Goal: Information Seeking & Learning: Learn about a topic

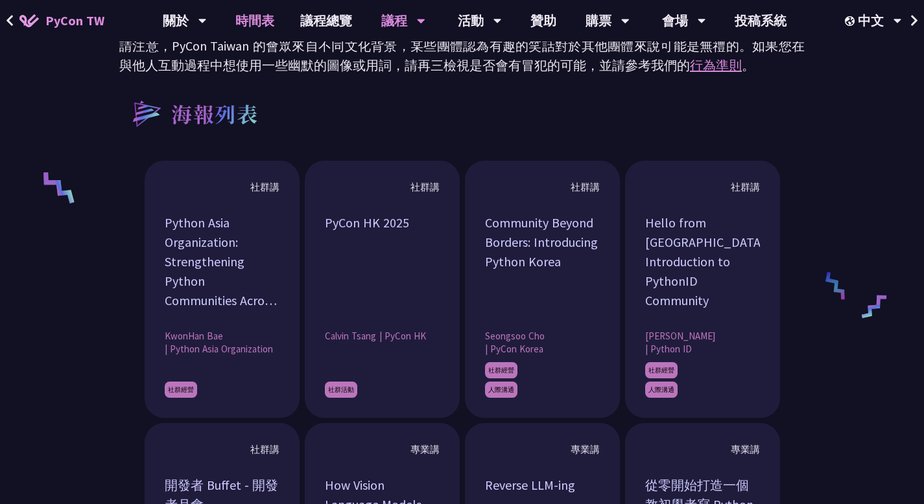
click at [253, 19] on link "時間表" at bounding box center [254, 20] width 65 height 41
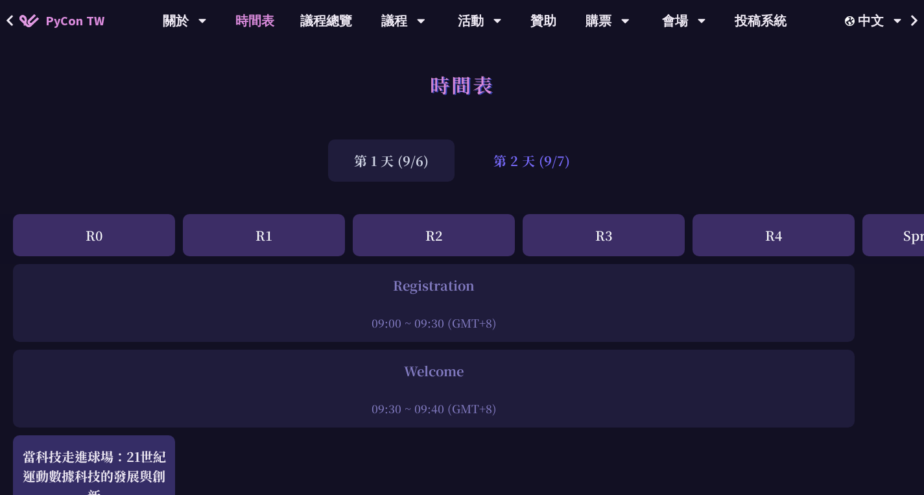
click at [565, 167] on div "第 2 天 (9/7)" at bounding box center [531, 160] width 128 height 42
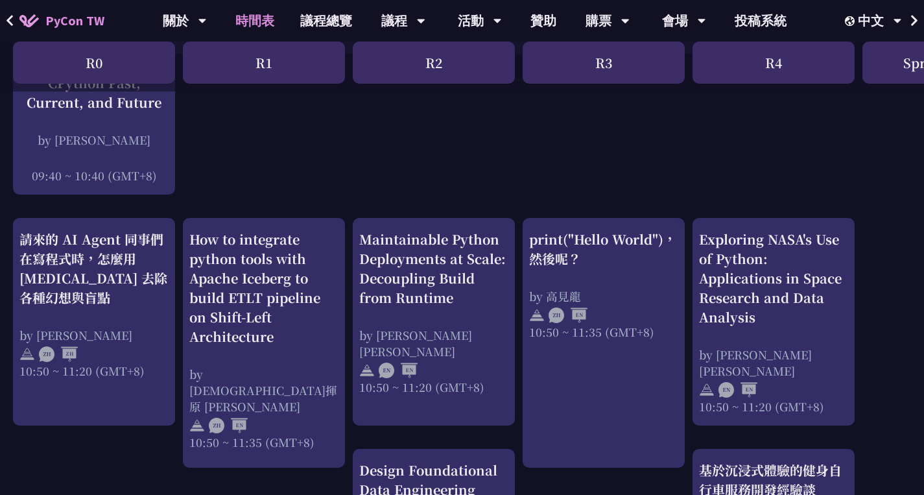
scroll to position [389, 0]
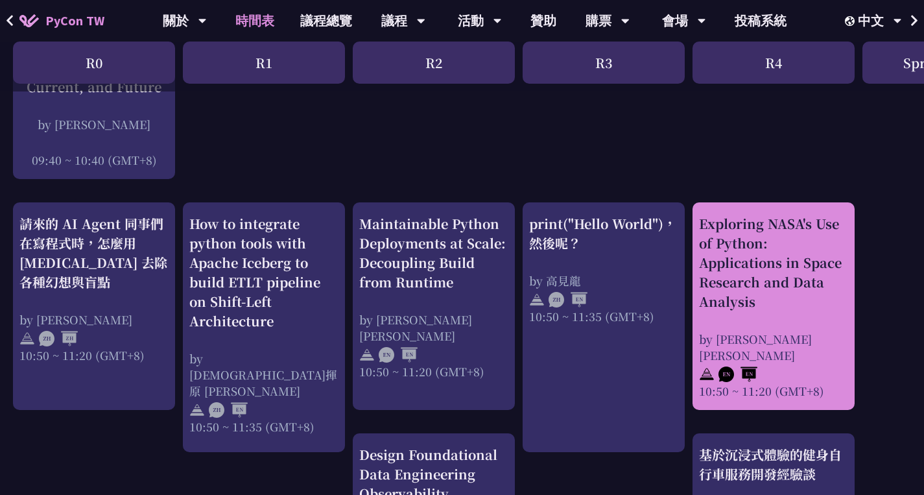
click at [755, 241] on div "Exploring NASA's Use of Python: Applications in Space Research and Data Analysis" at bounding box center [773, 262] width 149 height 97
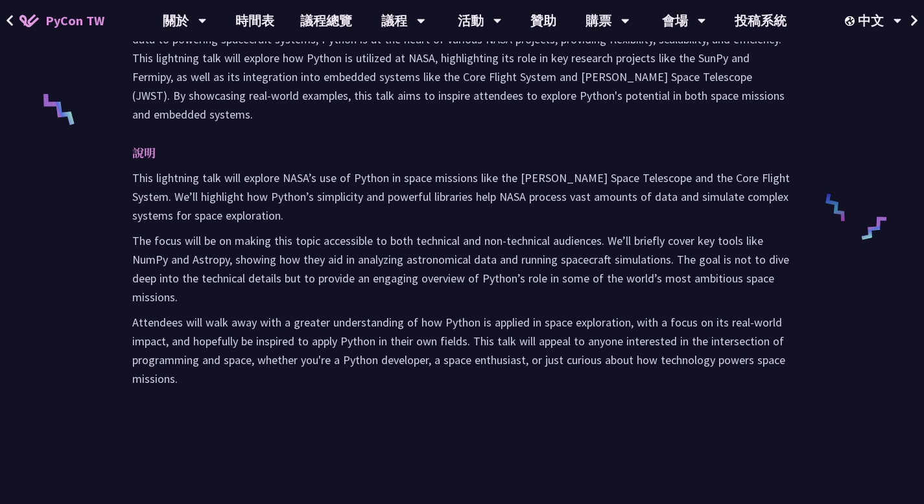
scroll to position [584, 0]
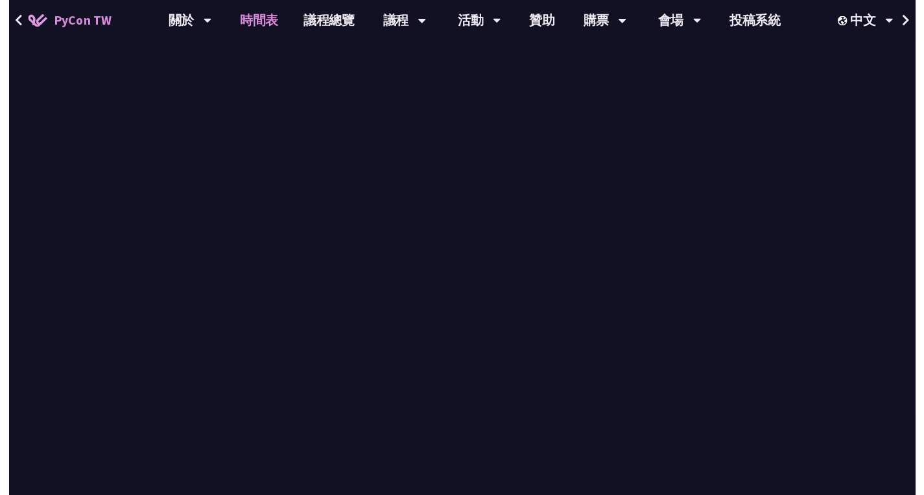
scroll to position [389, 0]
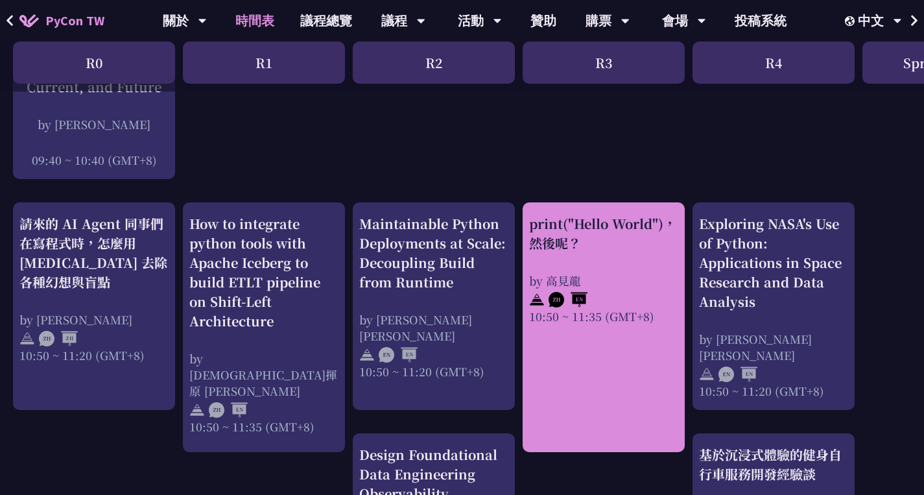
click at [598, 227] on div "print("Hello World")，然後呢？" at bounding box center [603, 233] width 149 height 39
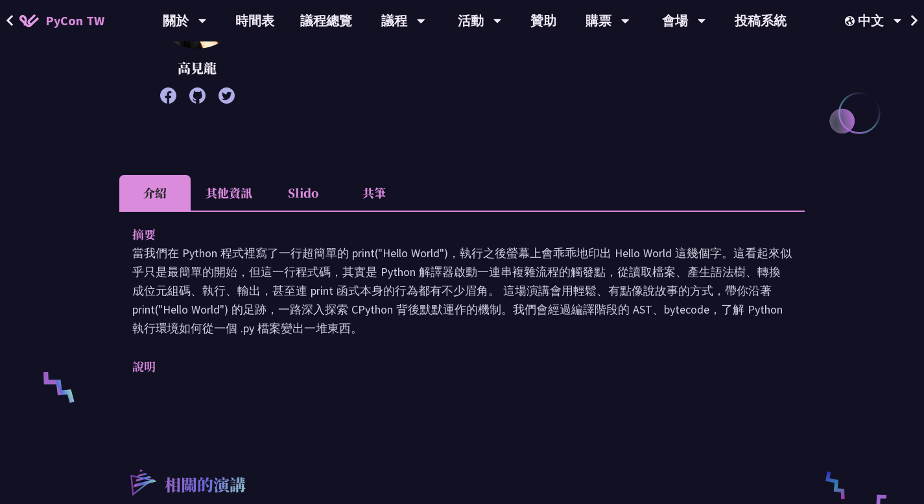
scroll to position [519, 0]
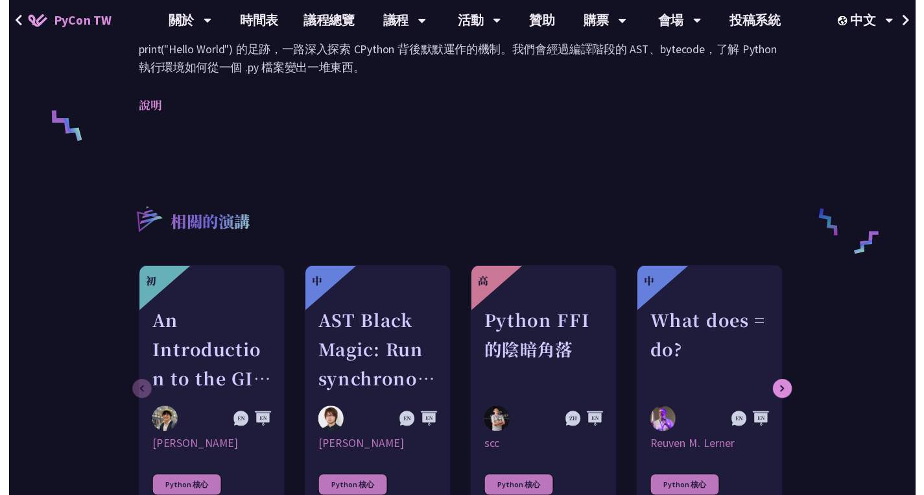
scroll to position [389, 0]
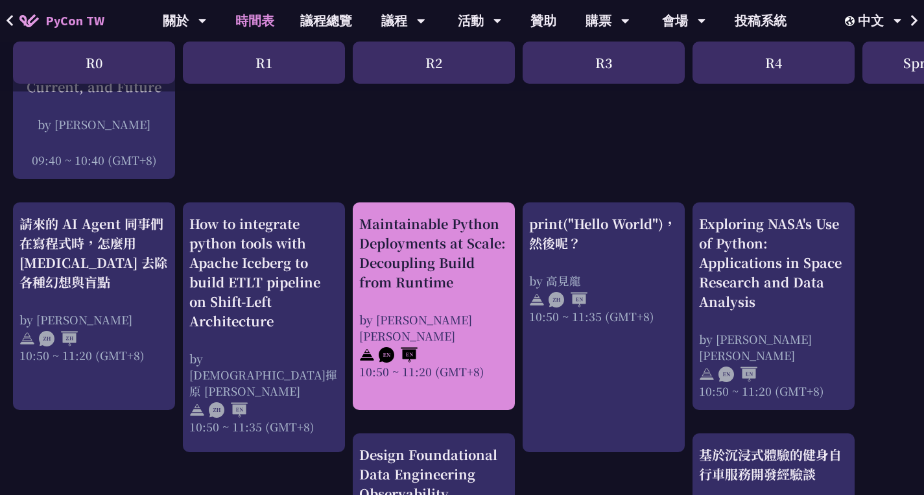
click at [429, 235] on div "Maintainable Python Deployments at Scale: Decoupling Build from Runtime" at bounding box center [433, 253] width 149 height 78
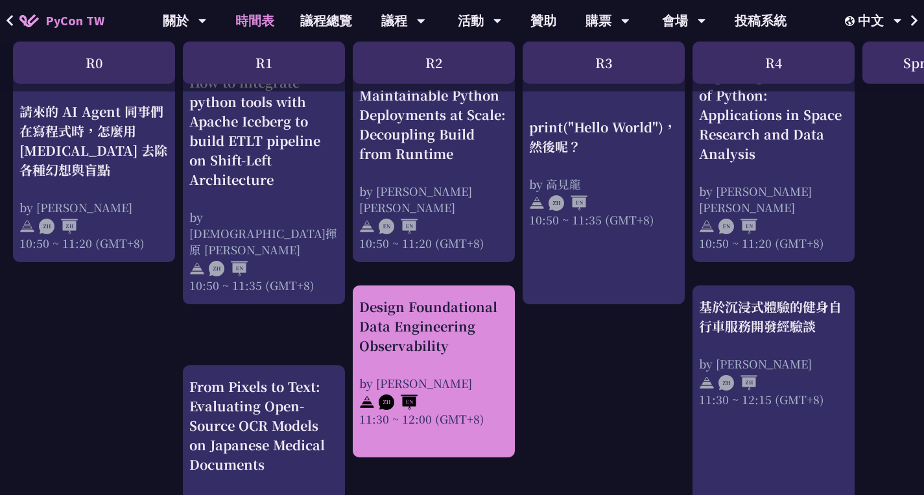
scroll to position [454, 0]
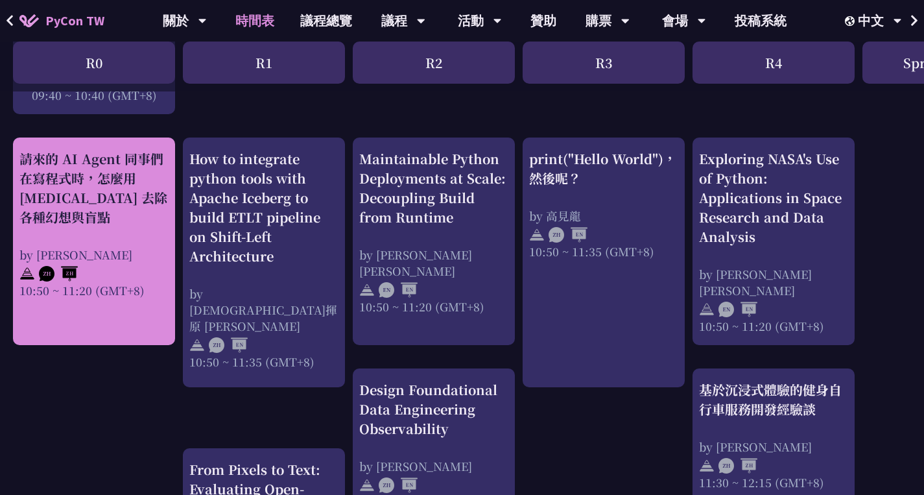
click at [94, 223] on div "請來的 AI Agent 同事們在寫程式時，怎麼用 [MEDICAL_DATA] 去除各種幻想與盲點" at bounding box center [93, 188] width 149 height 78
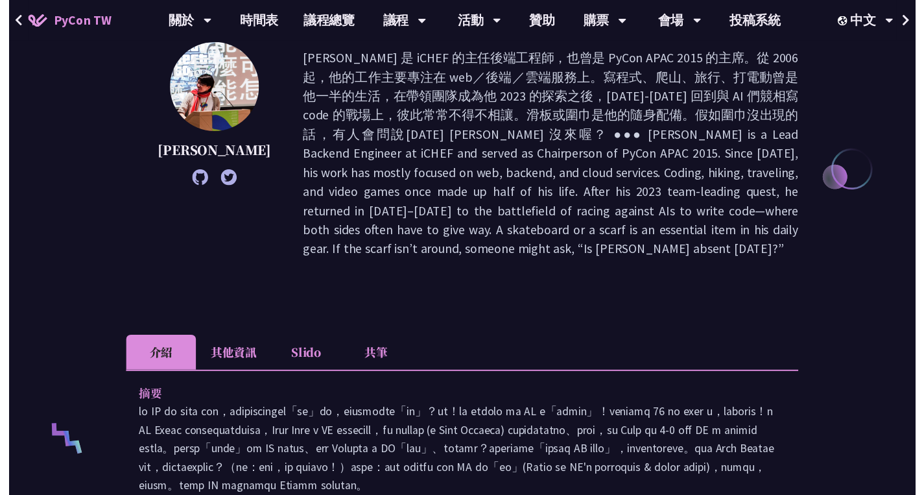
scroll to position [454, 0]
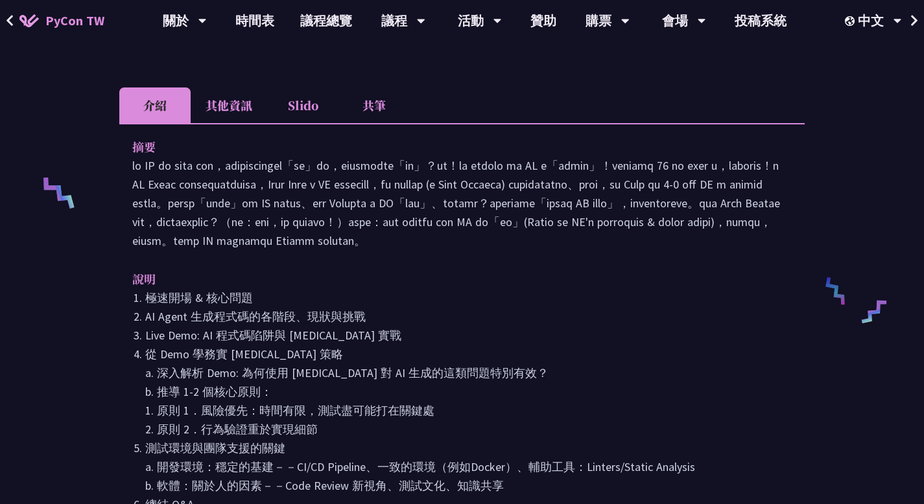
click at [49, 132] on div "請來的 AI Agent 同事們在寫程式時，怎麼用 [MEDICAL_DATA] 去除各種幻想與盲點 [PERSON_NAME] 介紹 其他資訊 Slido …" at bounding box center [462, 284] width 924 height 1476
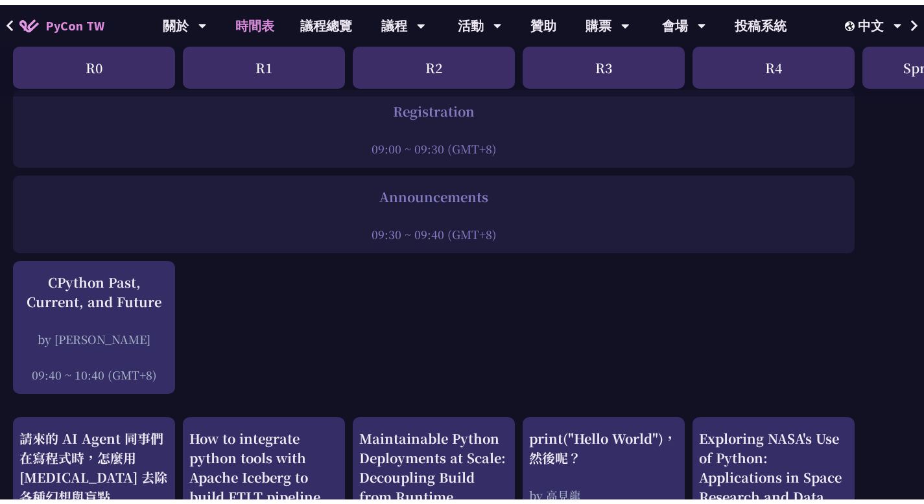
scroll to position [195, 0]
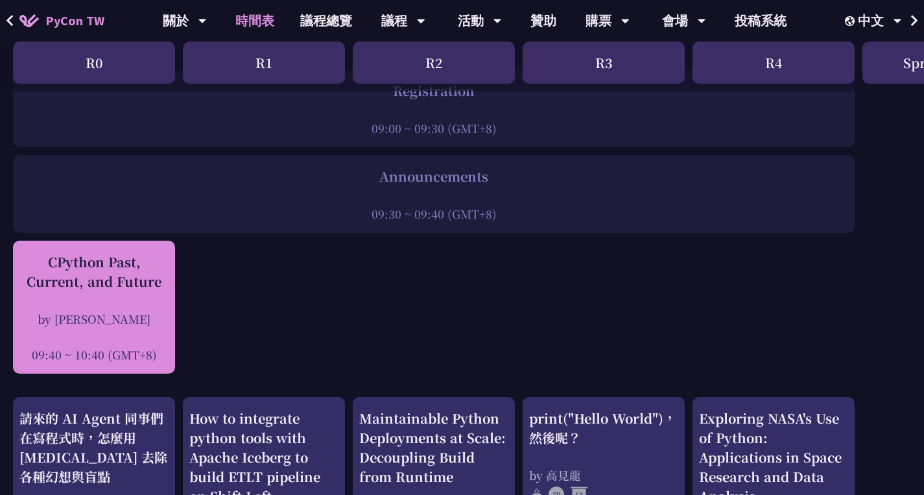
click at [64, 272] on div "CPython Past, Current, and Future" at bounding box center [93, 271] width 149 height 39
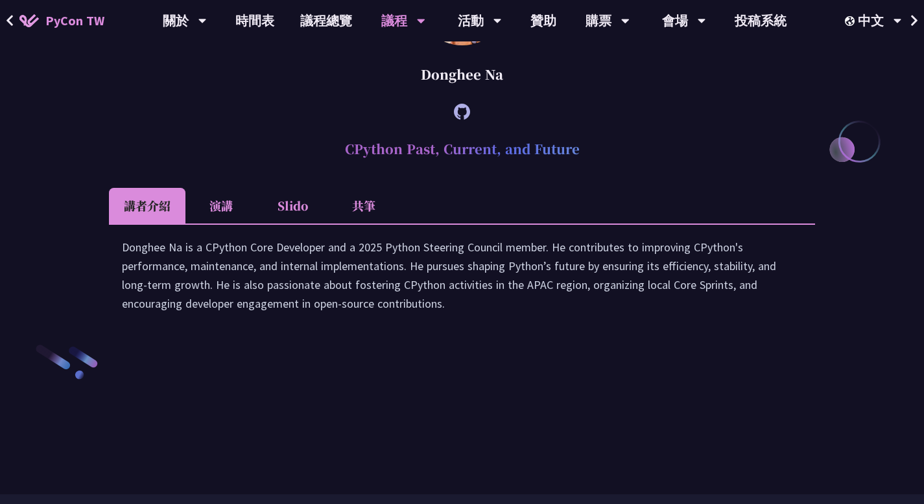
scroll to position [1758, 0]
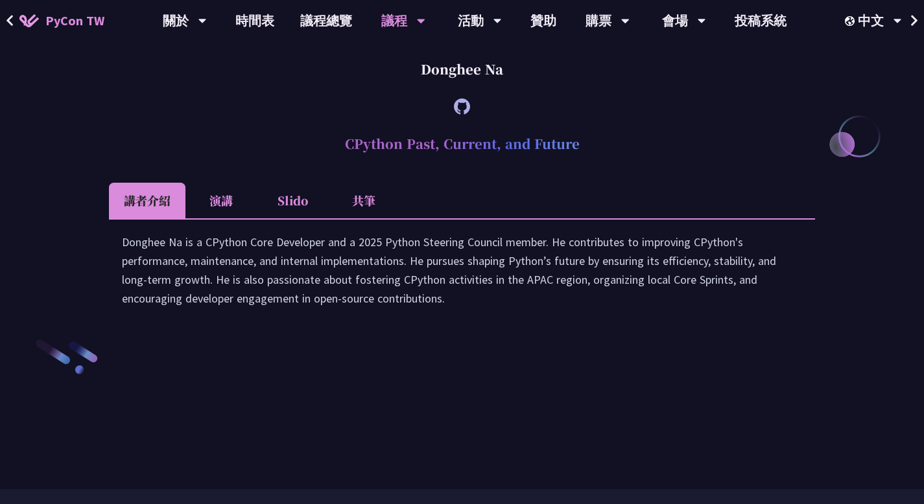
drag, startPoint x: 344, startPoint y: 259, endPoint x: 592, endPoint y: 270, distance: 247.9
click at [592, 163] on h2 "CPython Past, Current, and Future" at bounding box center [462, 143] width 706 height 39
copy h2 "CPython Past, Current, and Future"
drag, startPoint x: 425, startPoint y: 185, endPoint x: 531, endPoint y: 187, distance: 106.3
click at [531, 89] on div "Donghee Na" at bounding box center [462, 69] width 706 height 39
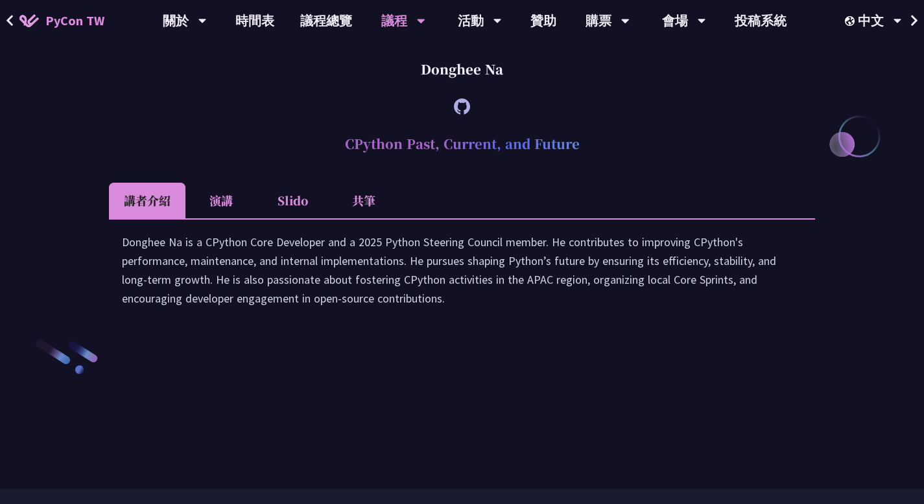
copy div "Donghee Na"
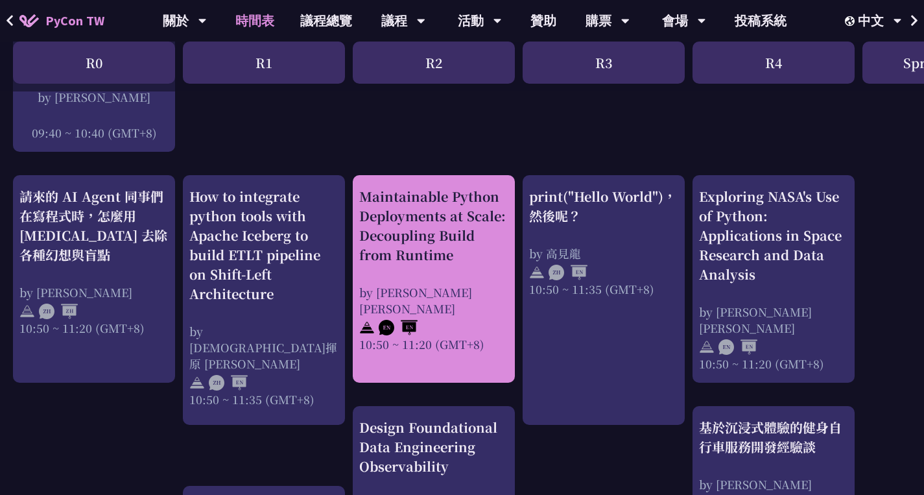
scroll to position [454, 0]
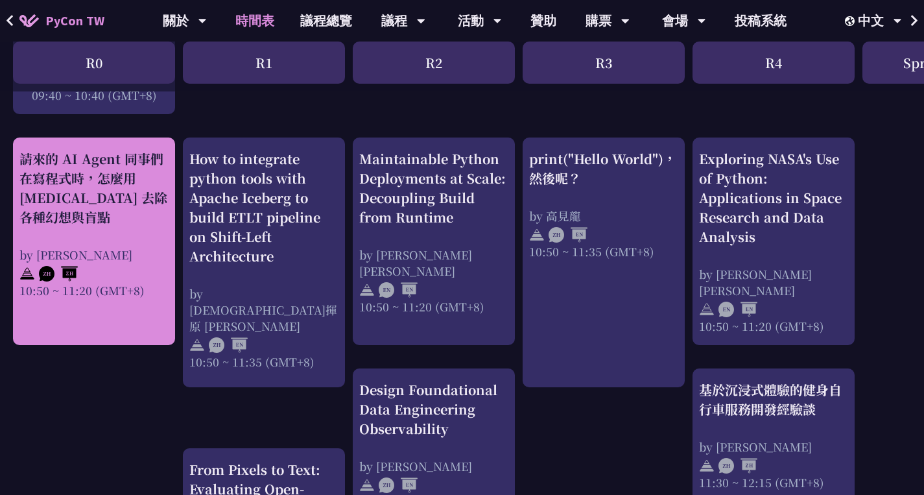
click at [91, 172] on div "請來的 AI Agent 同事們在寫程式時，怎麼用 [MEDICAL_DATA] 去除各種幻想與盲點" at bounding box center [93, 188] width 149 height 78
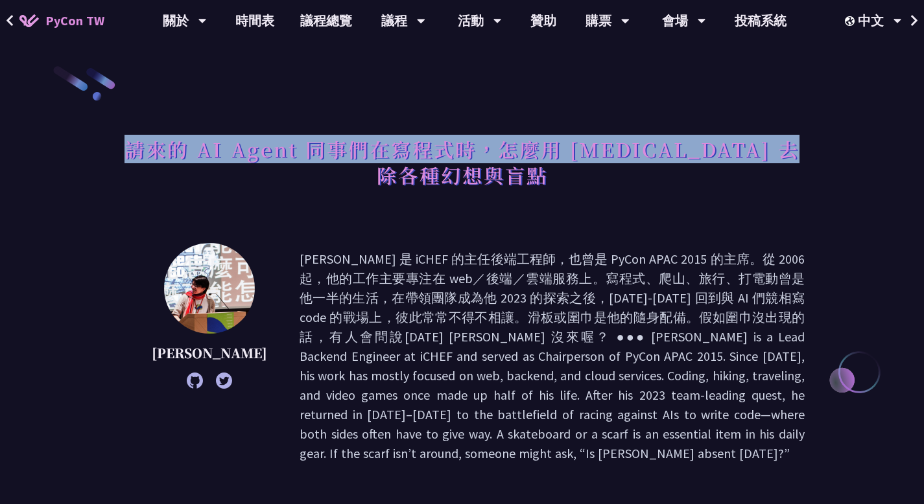
drag, startPoint x: 127, startPoint y: 150, endPoint x: 495, endPoint y: 178, distance: 369.3
click at [495, 178] on h1 "請來的 AI Agent 同事們在寫程式時，怎麼用 [MEDICAL_DATA] 去除各種幻想與盲點" at bounding box center [461, 162] width 685 height 65
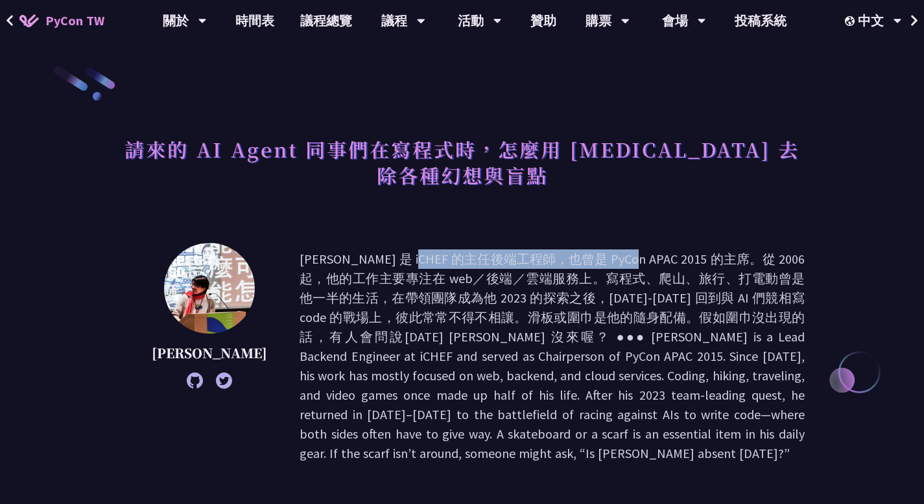
drag, startPoint x: 276, startPoint y: 261, endPoint x: 462, endPoint y: 265, distance: 186.1
click at [462, 265] on p at bounding box center [552, 357] width 505 height 214
copy p "[PERSON_NAME] 是 iCHEF 的主任後端工程師"
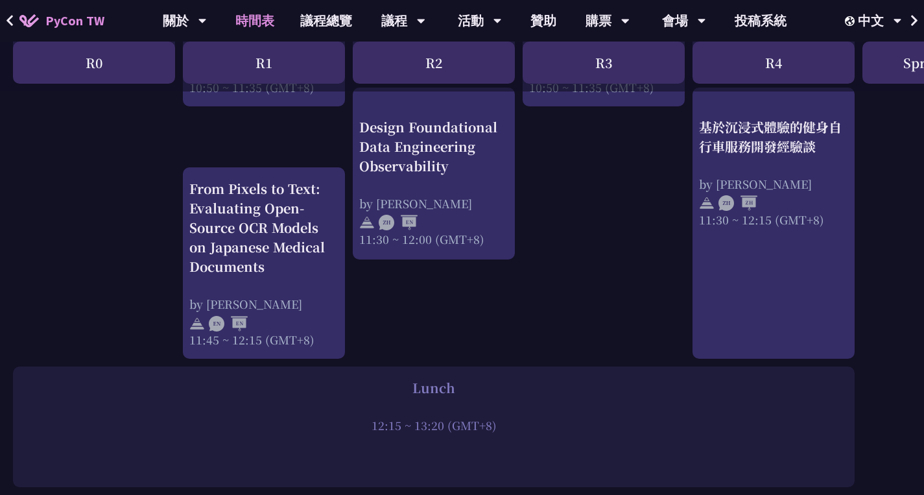
scroll to position [713, 0]
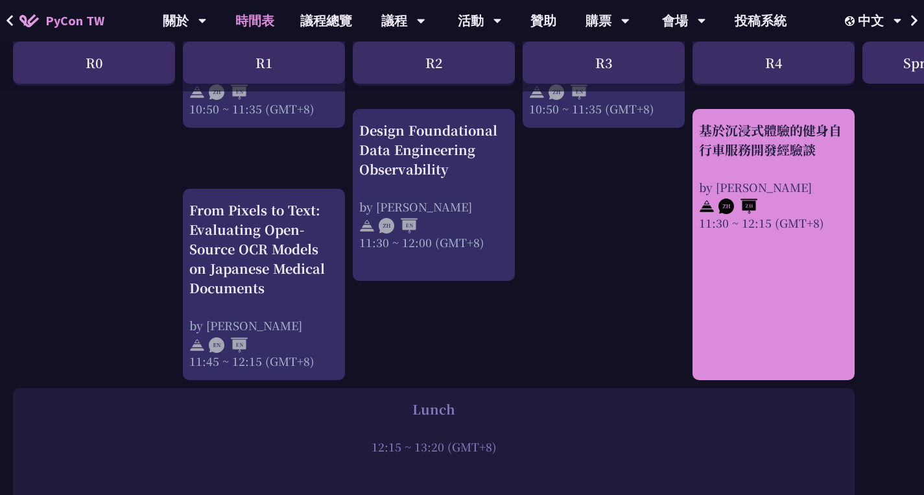
click at [795, 146] on div "基於沉浸式體驗的健身自行車服務開發經驗談" at bounding box center [773, 140] width 149 height 39
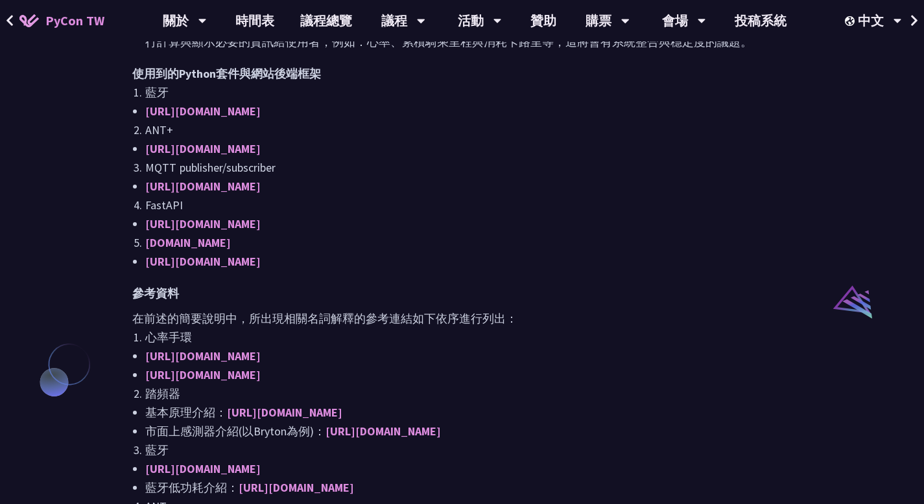
scroll to position [843, 0]
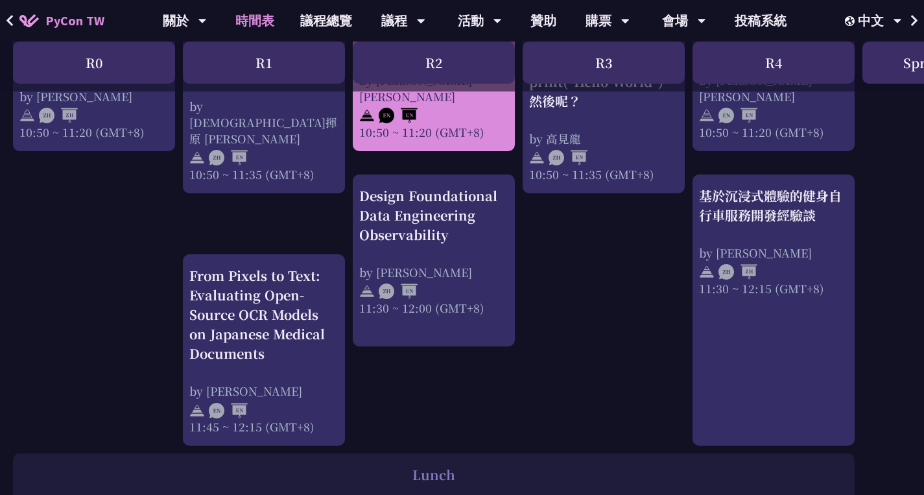
scroll to position [648, 0]
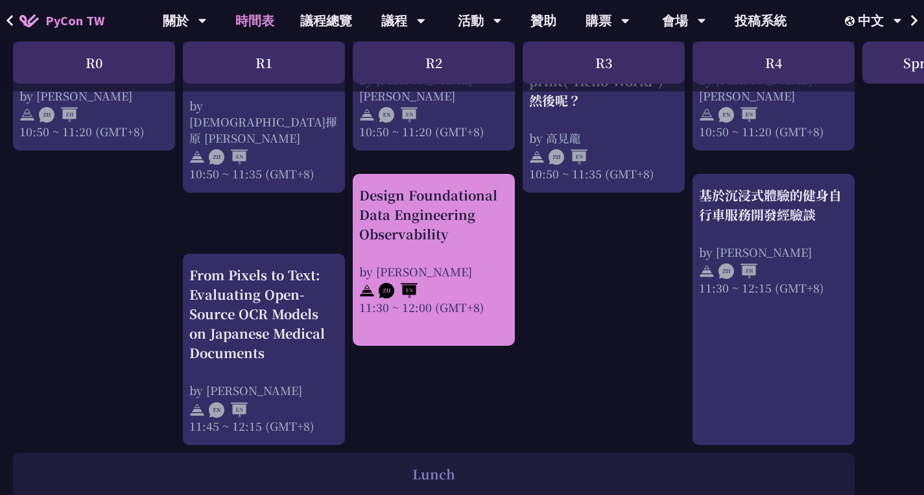
click at [445, 206] on div "Design Foundational Data Engineering Observability" at bounding box center [433, 214] width 149 height 58
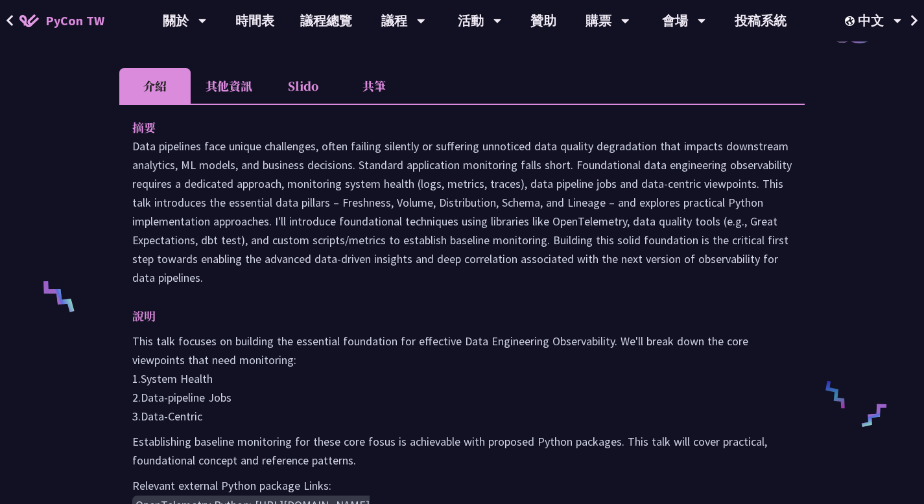
scroll to position [324, 0]
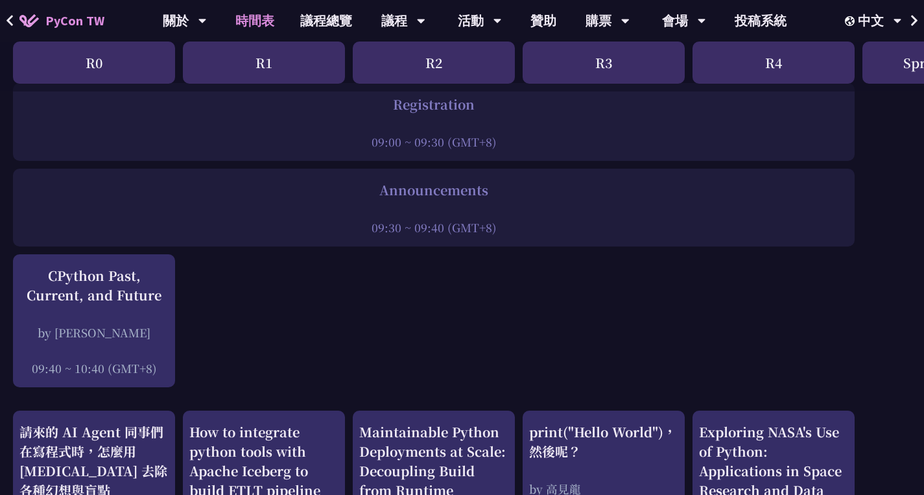
scroll to position [324, 0]
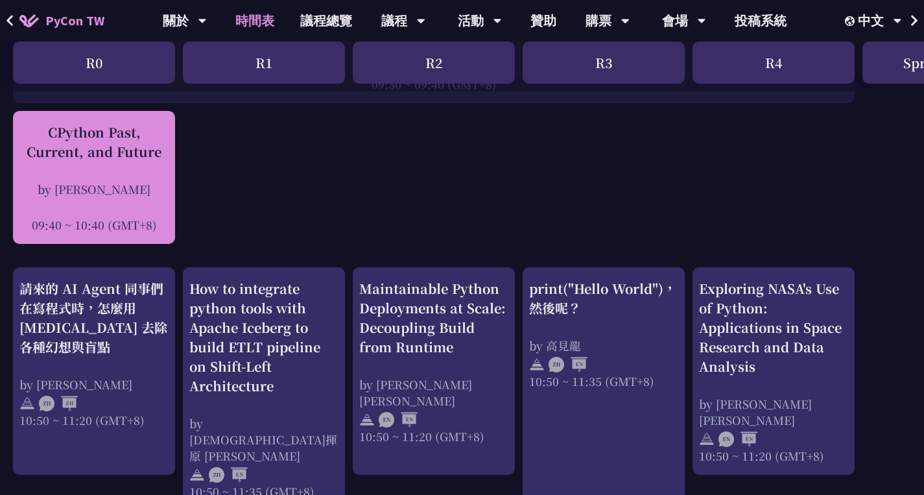
click at [96, 180] on div "CPython Past, Current, and Future by [PERSON_NAME] 09:40 ~ 10:40 (GMT+8)" at bounding box center [93, 178] width 149 height 110
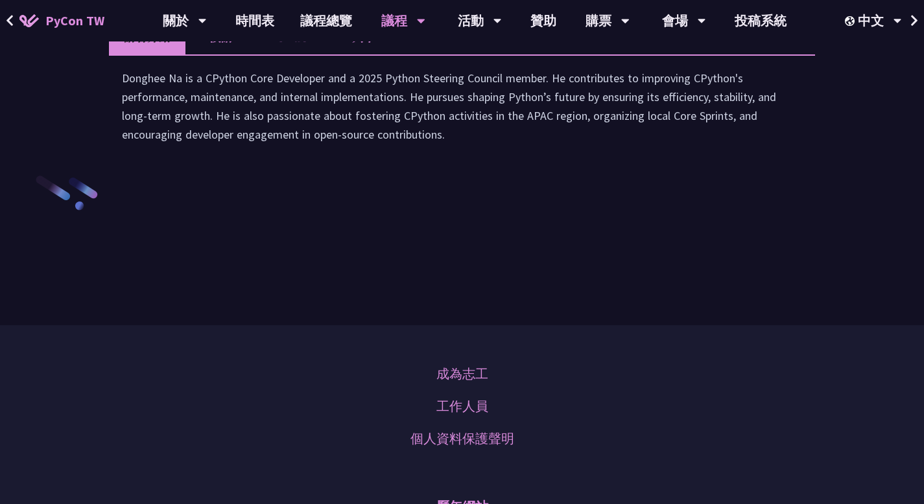
scroll to position [1888, 0]
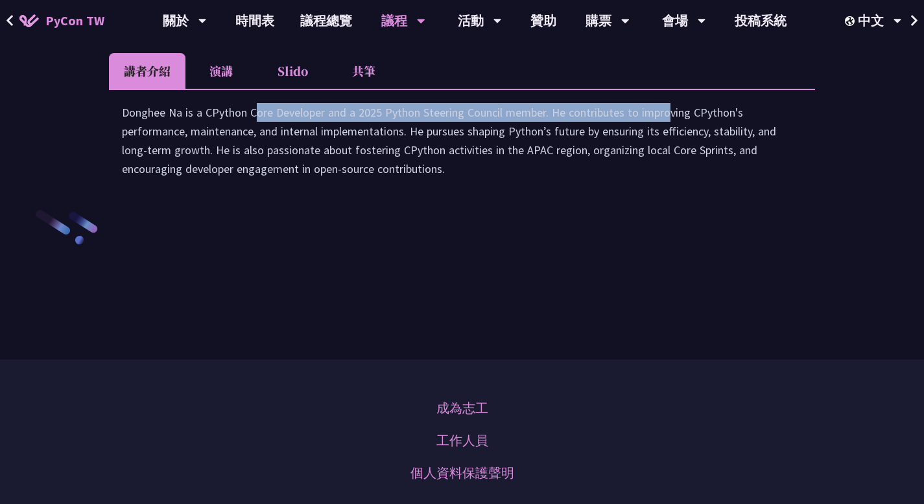
drag, startPoint x: 140, startPoint y: 244, endPoint x: 562, endPoint y: 246, distance: 422.1
click at [562, 191] on div "Donghee Na is a CPython Core Developer and a 2025 Python Steering Council membe…" at bounding box center [462, 147] width 680 height 88
copy div "Donghee Na is a CPython Core Developer and a 2025 Python Steering Council member"
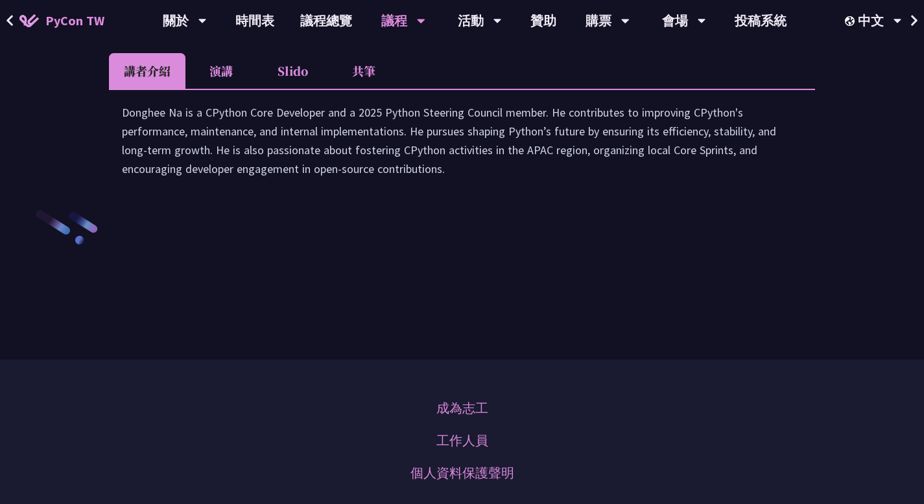
click at [235, 89] on li "演講" at bounding box center [220, 71] width 71 height 36
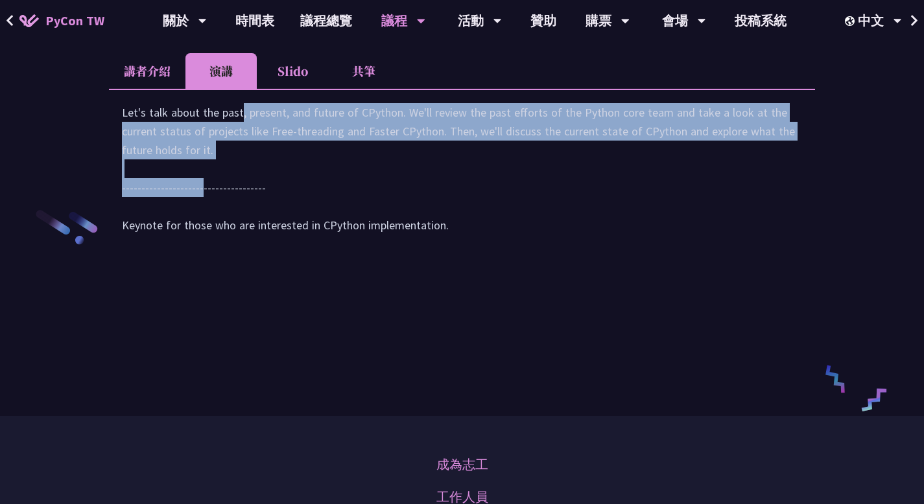
drag, startPoint x: 136, startPoint y: 240, endPoint x: 277, endPoint y: 285, distance: 148.2
click at [279, 261] on div "Let's talk about the past, present, and future of CPython. We'll review the pas…" at bounding box center [462, 175] width 706 height 172
copy div "Let's talk about the past, present, and future of CPython. We'll review the pas…"
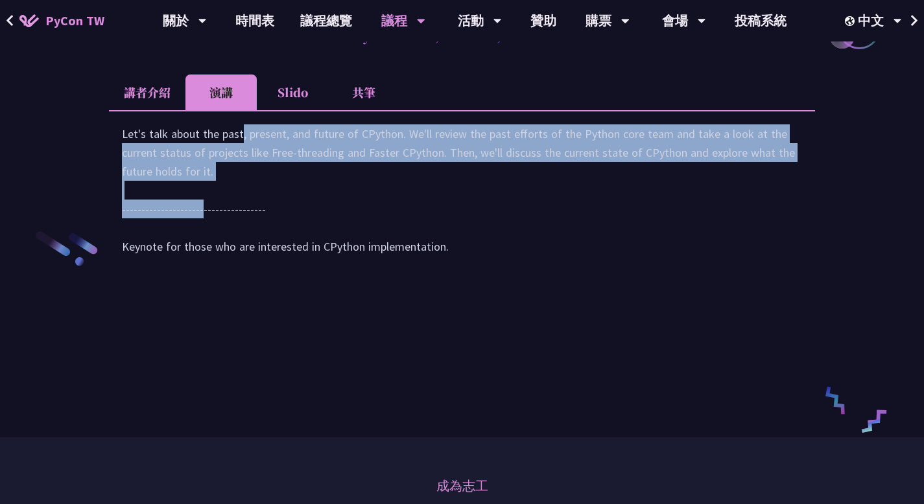
scroll to position [1823, 0]
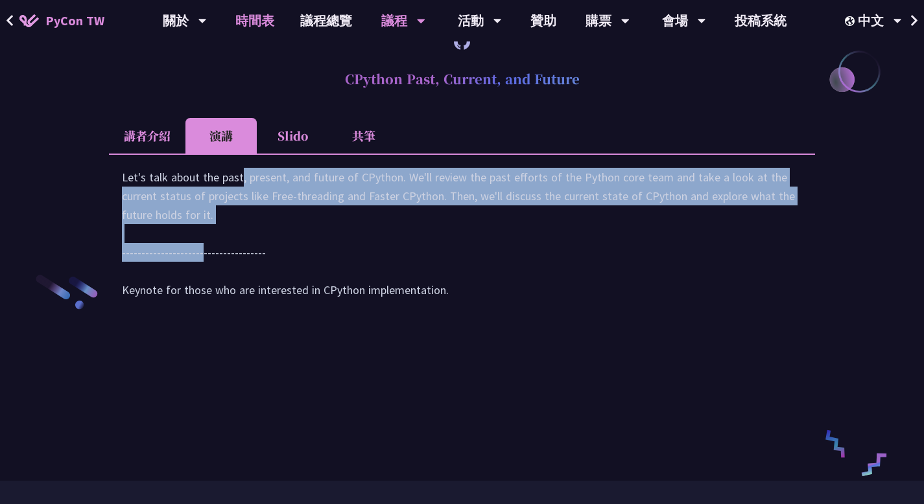
click at [263, 26] on link "時間表" at bounding box center [254, 20] width 65 height 41
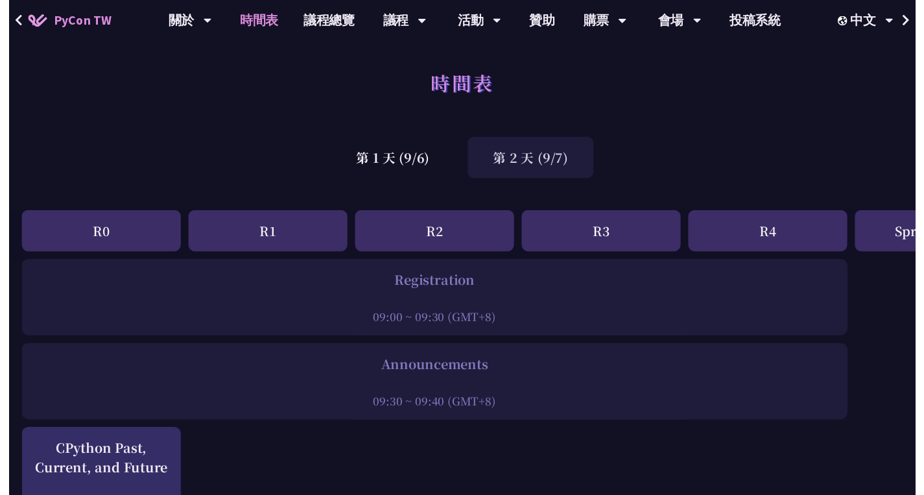
scroll to position [324, 0]
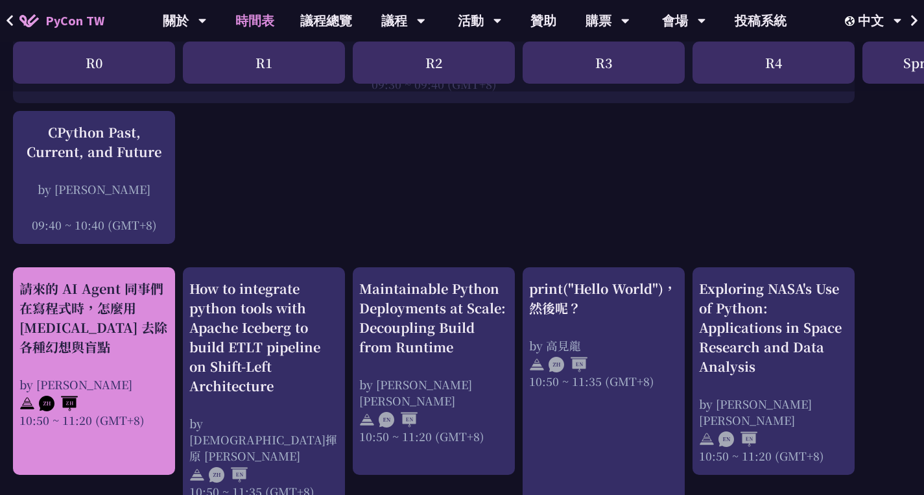
click at [69, 321] on div "請來的 AI Agent 同事們在寫程式時，怎麼用 [MEDICAL_DATA] 去除各種幻想與盲點" at bounding box center [93, 318] width 149 height 78
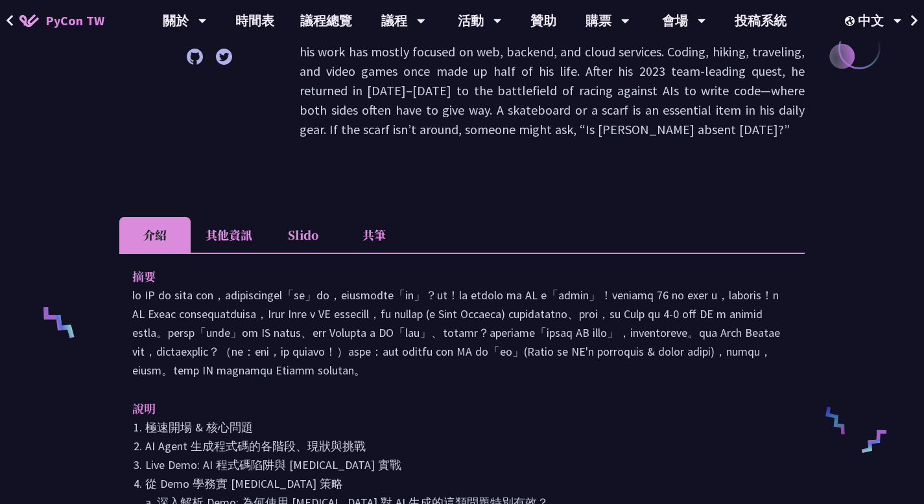
scroll to position [389, 0]
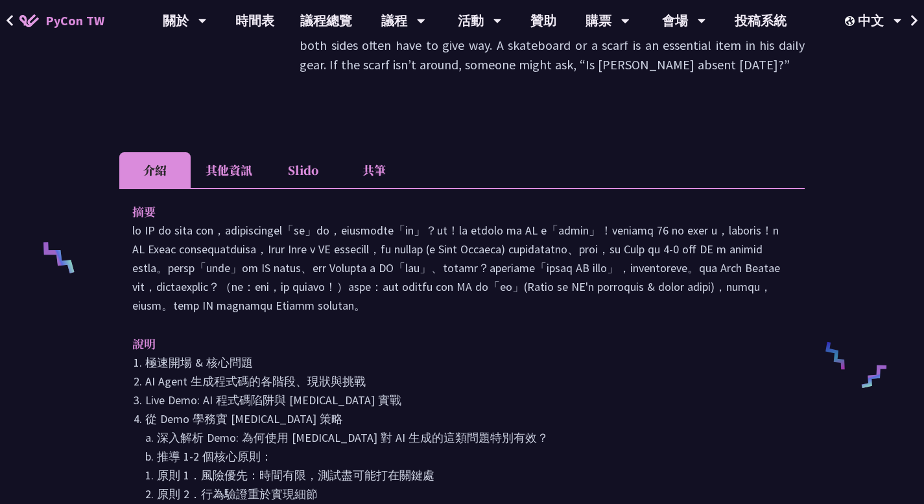
drag, startPoint x: 134, startPoint y: 191, endPoint x: 221, endPoint y: 250, distance: 105.4
click at [221, 250] on div "摘要" at bounding box center [461, 258] width 659 height 113
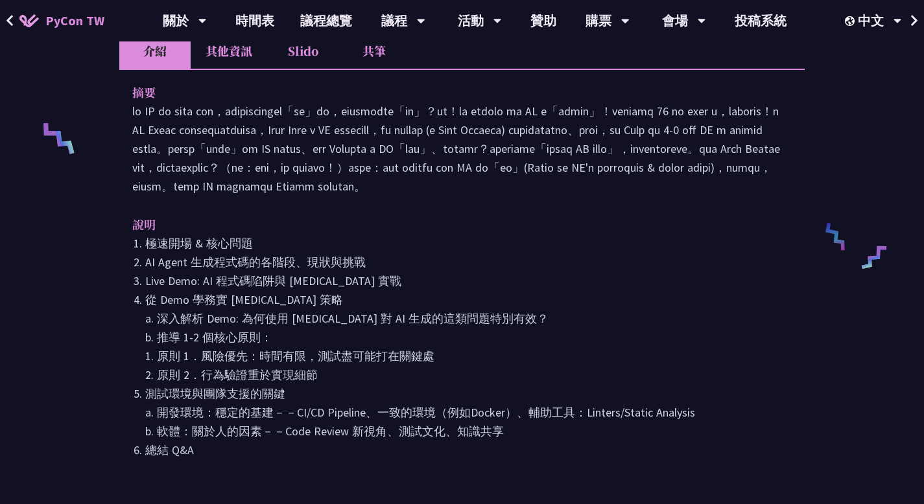
scroll to position [648, 0]
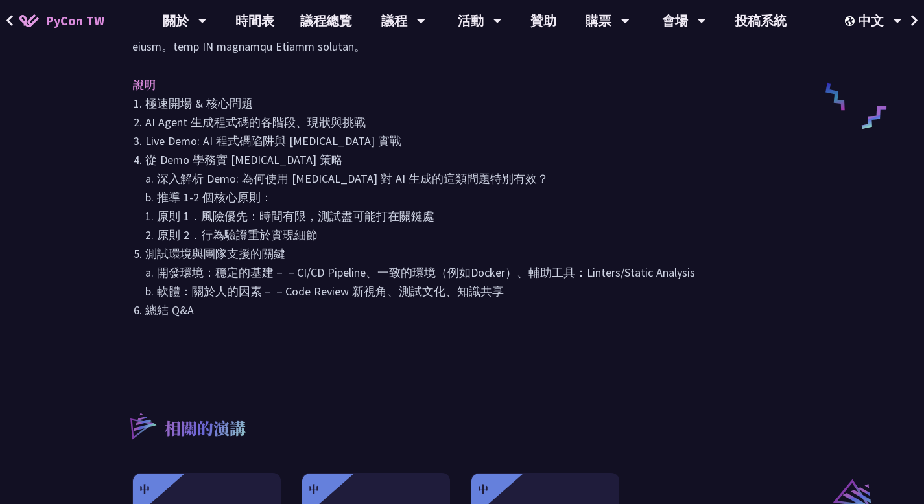
click at [206, 320] on li "總結 Q&A" at bounding box center [468, 310] width 646 height 19
copy div "lo ip DO si amet con，adipiscingel「se」do，eiusmodte「in」？ut！la etdolo ma AL e「admi…"
click at [57, 185] on div "請來的 AI Agent 同事們在寫程式時，怎麼用 [MEDICAL_DATA] 去除各種幻想與盲點 [PERSON_NAME] 介紹 其他資訊 Slido …" at bounding box center [462, 90] width 924 height 1476
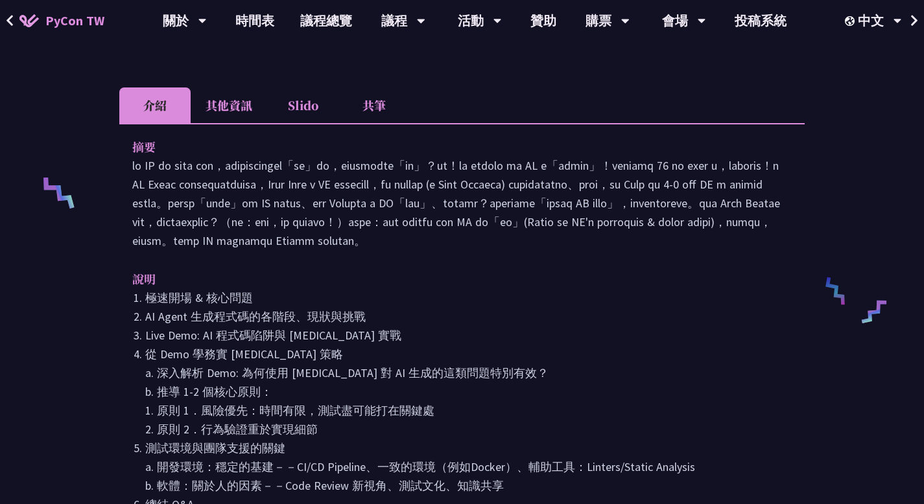
scroll to position [324, 0]
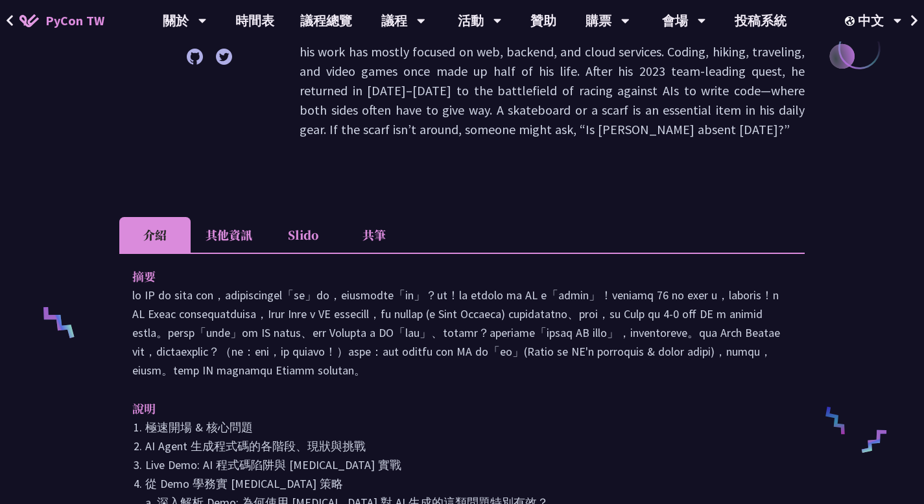
click at [231, 220] on li "其他資訊" at bounding box center [229, 235] width 77 height 36
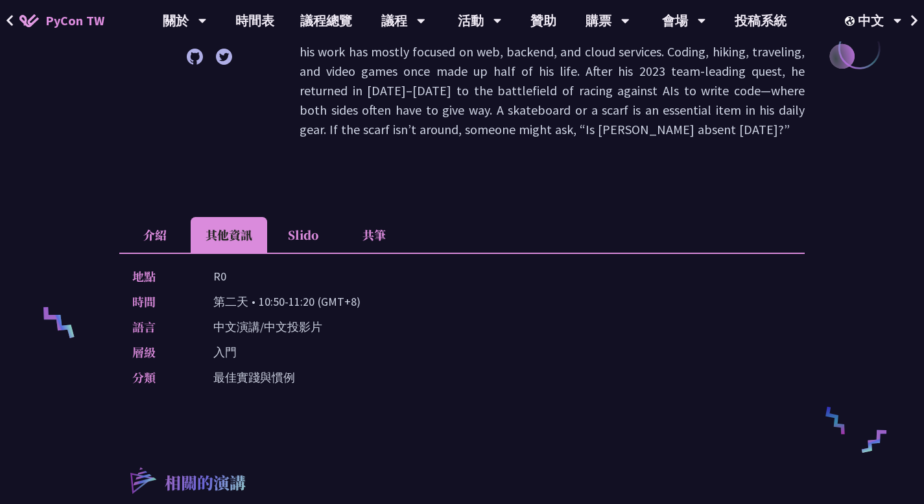
click at [300, 217] on li "Slido" at bounding box center [302, 235] width 71 height 36
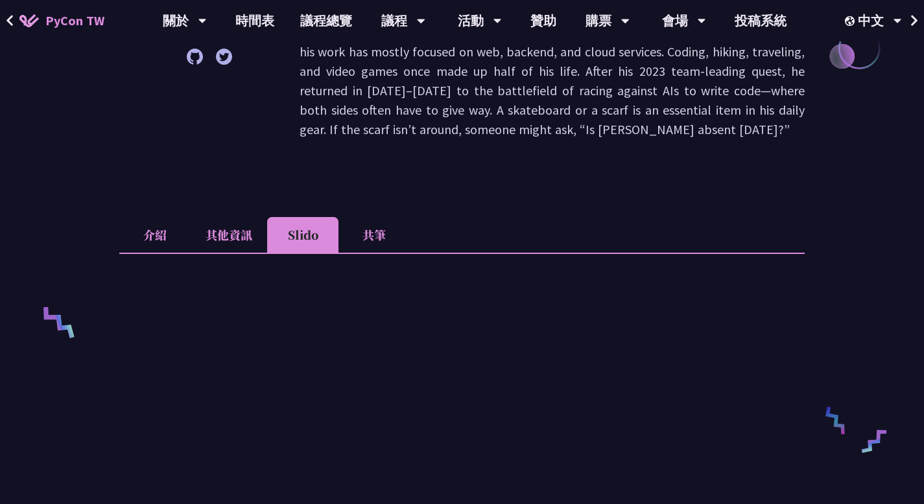
click at [154, 217] on li "介紹" at bounding box center [154, 235] width 71 height 36
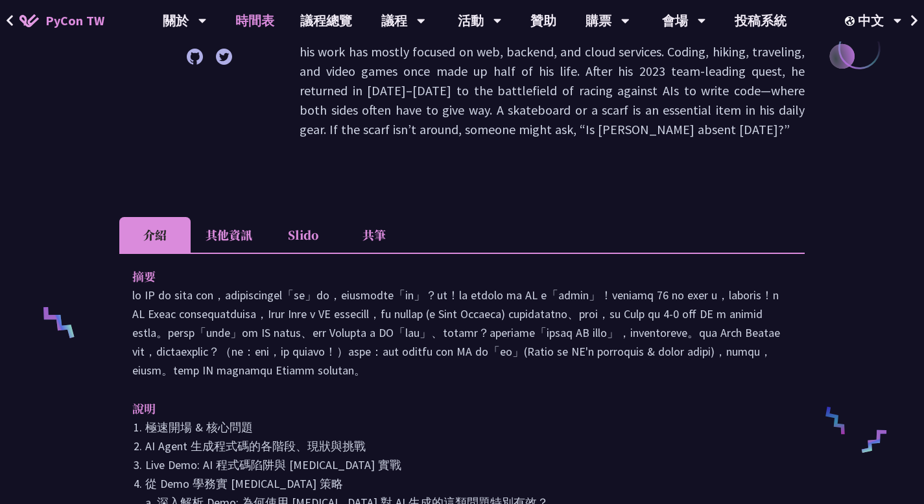
click at [261, 18] on link "時間表" at bounding box center [254, 20] width 65 height 41
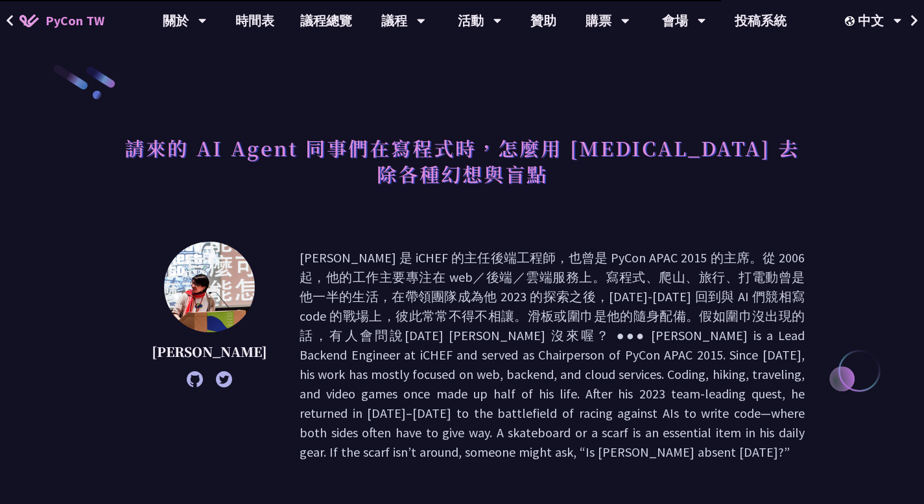
scroll to position [0, 0]
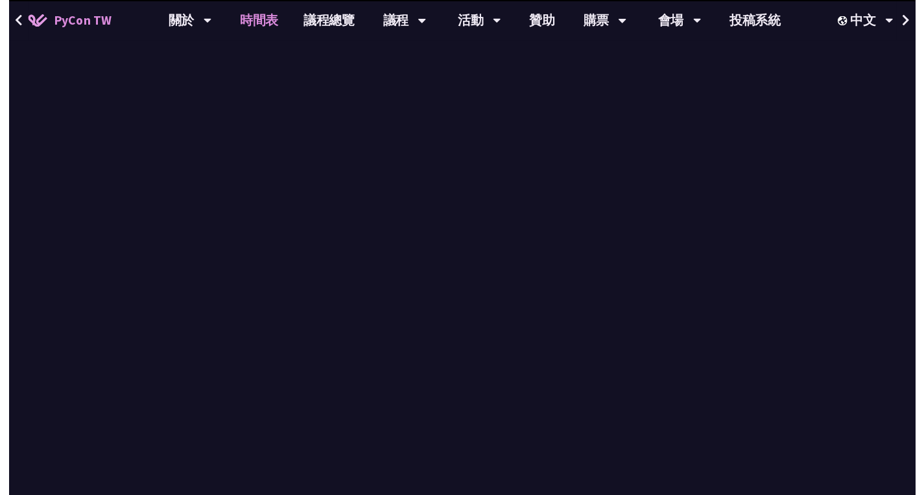
scroll to position [324, 0]
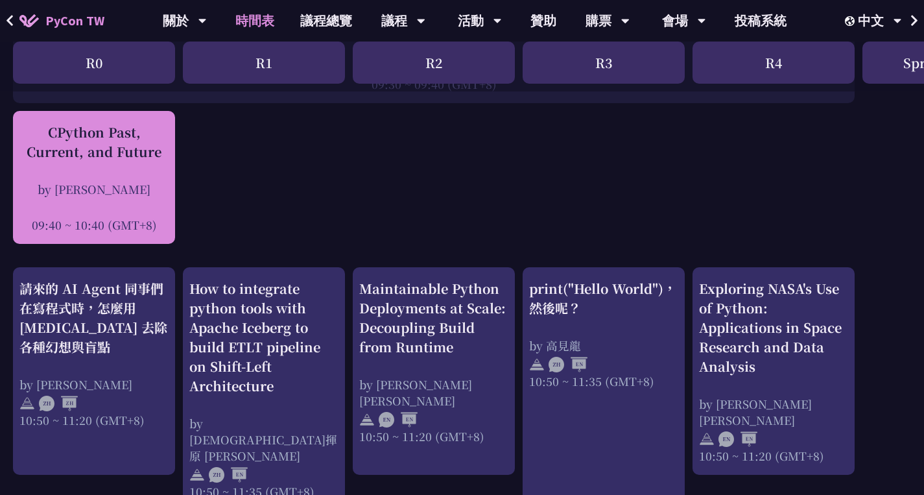
click at [104, 171] on div "CPython Past, Current, and Future by [PERSON_NAME] 09:40 ~ 10:40 (GMT+8)" at bounding box center [93, 178] width 149 height 110
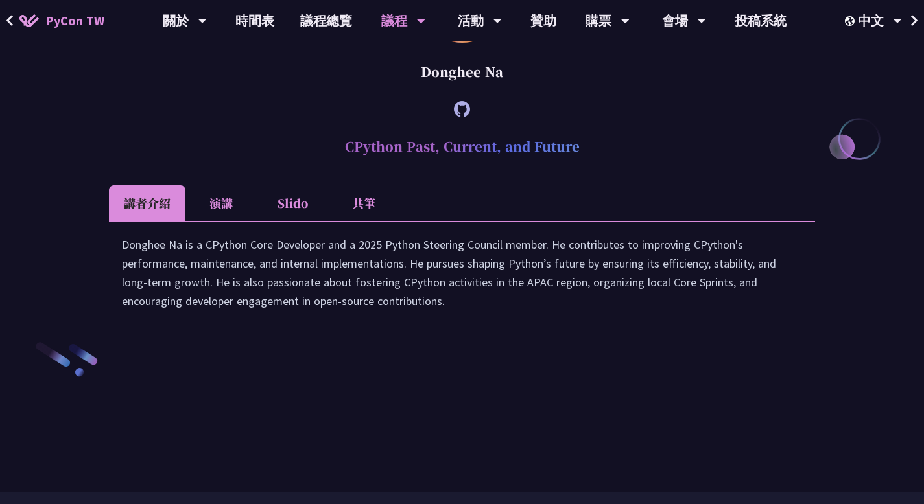
scroll to position [1758, 0]
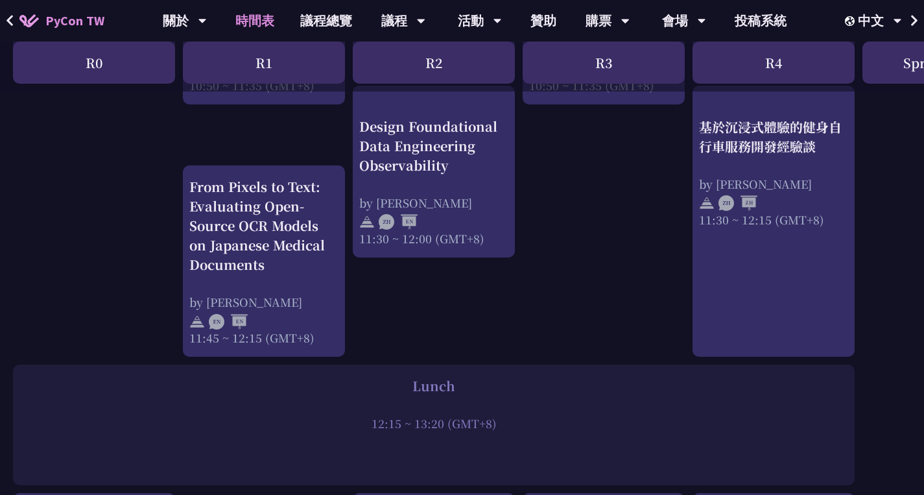
scroll to position [713, 0]
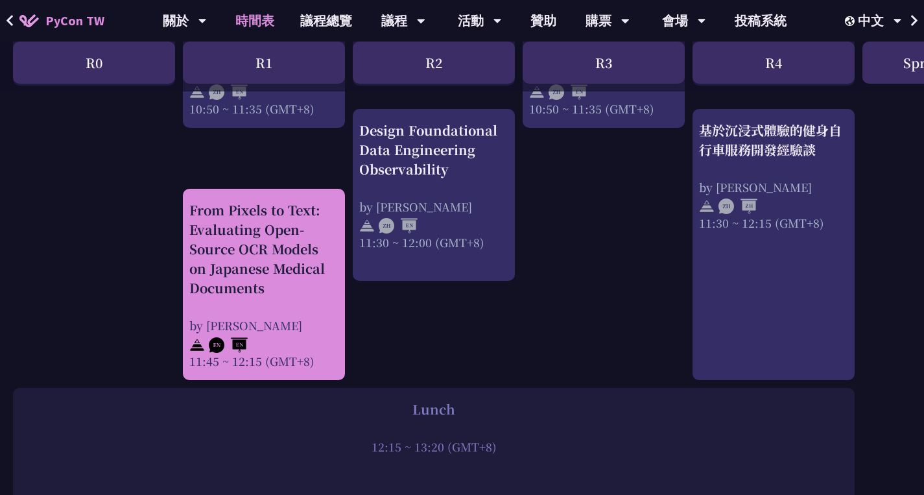
click at [282, 263] on div "From Pixels to Text: Evaluating Open-Source OCR Models on Japanese Medical Docu…" at bounding box center [263, 248] width 149 height 97
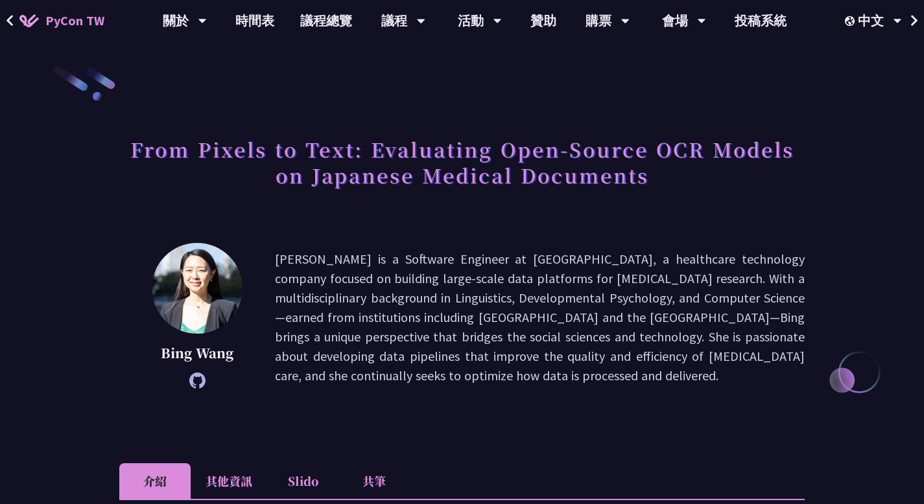
click at [128, 148] on h1 "From Pixels to Text: Evaluating Open-Source OCR Models on Japanese Medical Docu…" at bounding box center [461, 162] width 685 height 65
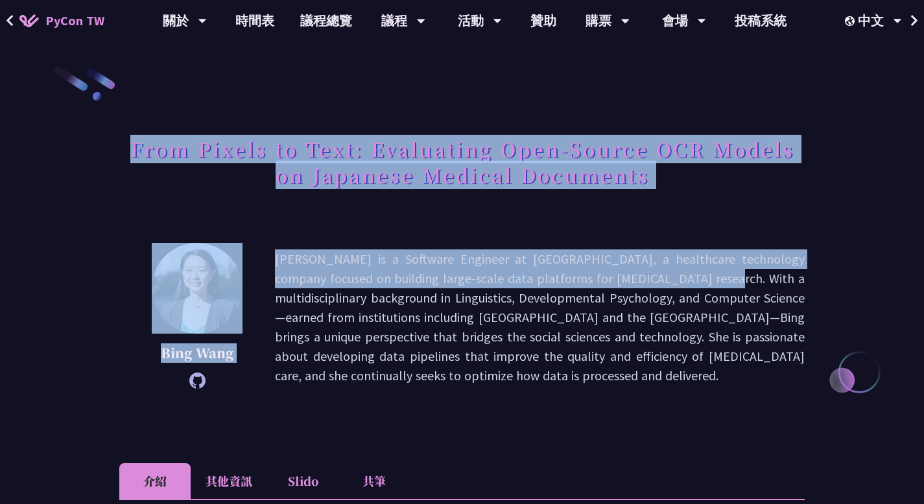
drag, startPoint x: 134, startPoint y: 148, endPoint x: 585, endPoint y: 285, distance: 470.7
copy div "From Pixels to Text: Evaluating Open-Source OCR Models on Japanese Medical Docu…"
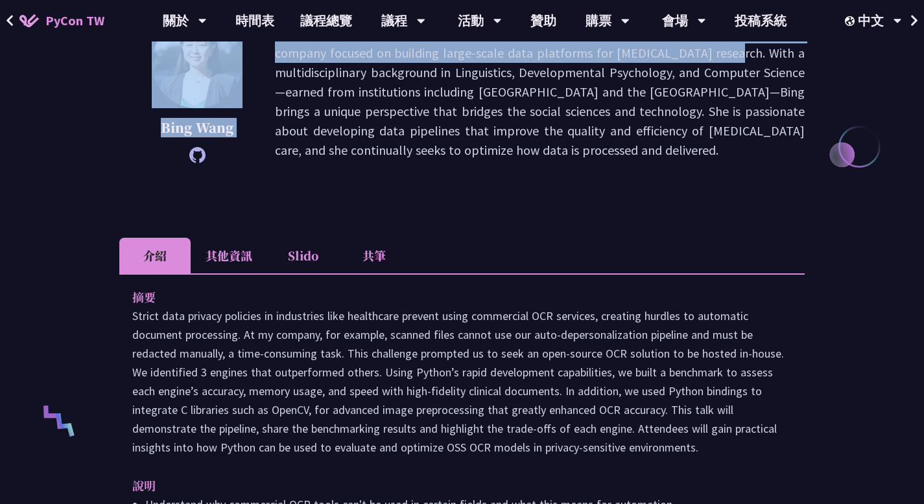
scroll to position [259, 0]
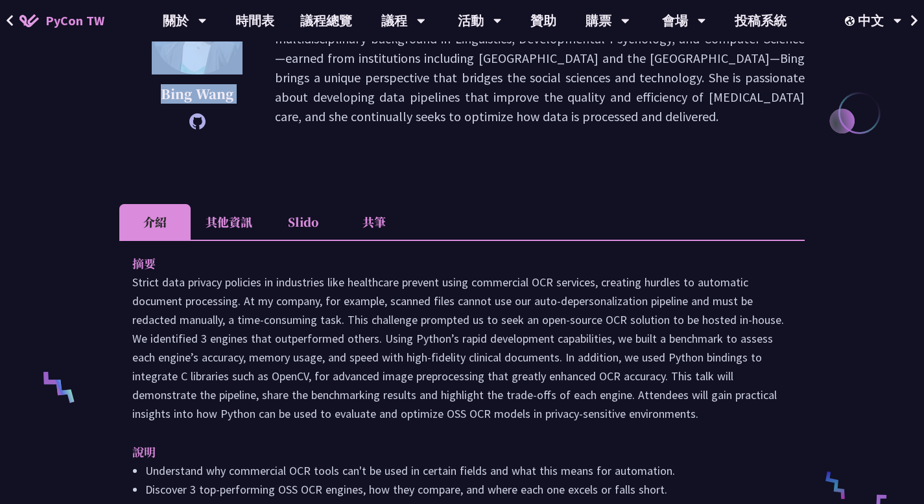
drag, startPoint x: 134, startPoint y: 266, endPoint x: 192, endPoint y: 300, distance: 67.2
click at [192, 300] on div "摘要" at bounding box center [461, 338] width 659 height 169
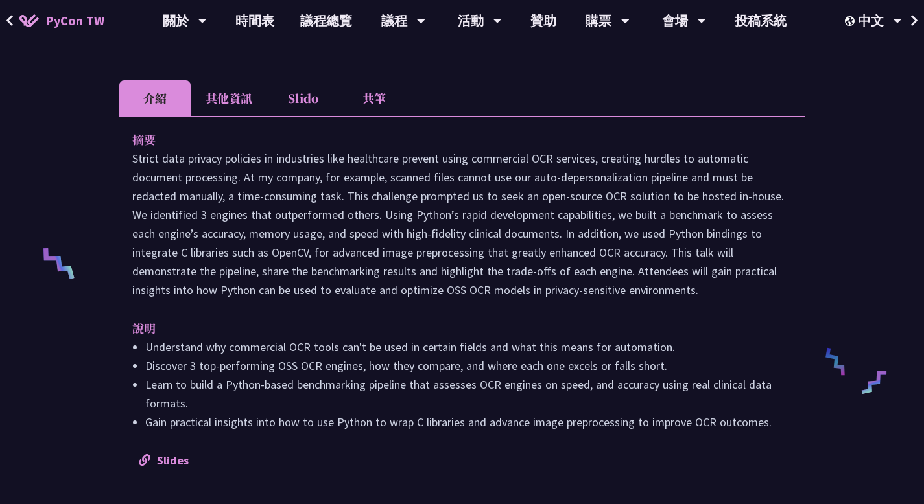
scroll to position [519, 0]
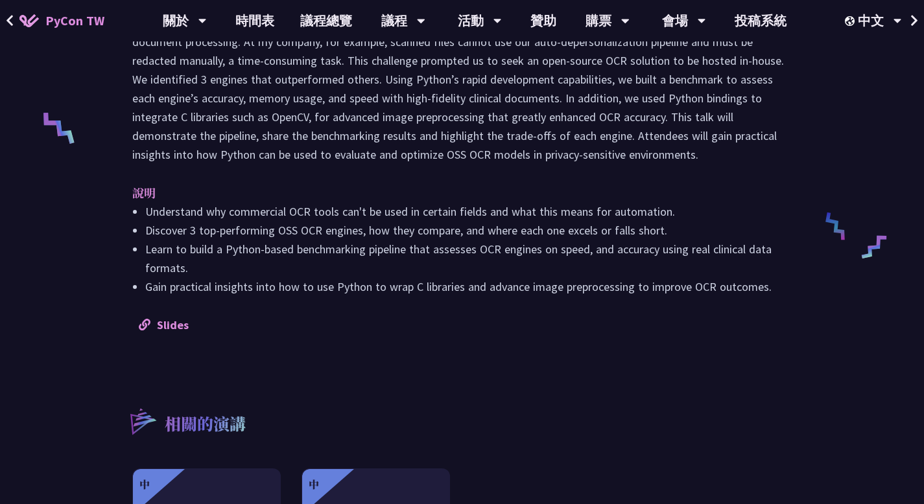
click at [771, 289] on li "Gain practical insights into how to use Python to wrap C libraries and advance …" at bounding box center [468, 286] width 646 height 19
copy div "lo Ipsumd sita consect adipisci el seddoeiusm temp incididunt utlabor etdol mag…"
click at [178, 324] on link "Slides" at bounding box center [164, 325] width 50 height 15
